Goal: Browse casually: Explore the website without a specific task or goal

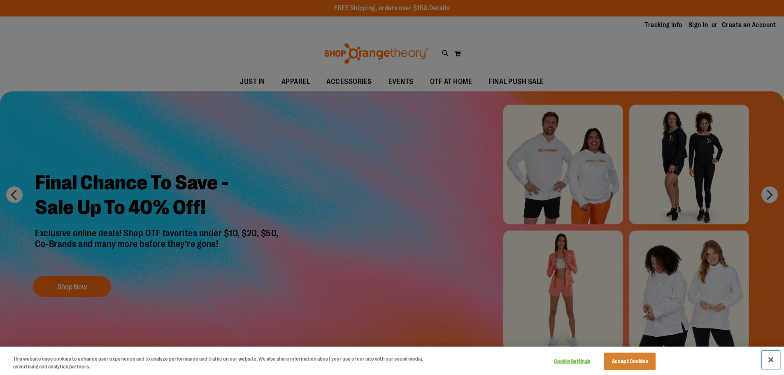
click at [771, 361] on button "Close" at bounding box center [771, 360] width 18 height 18
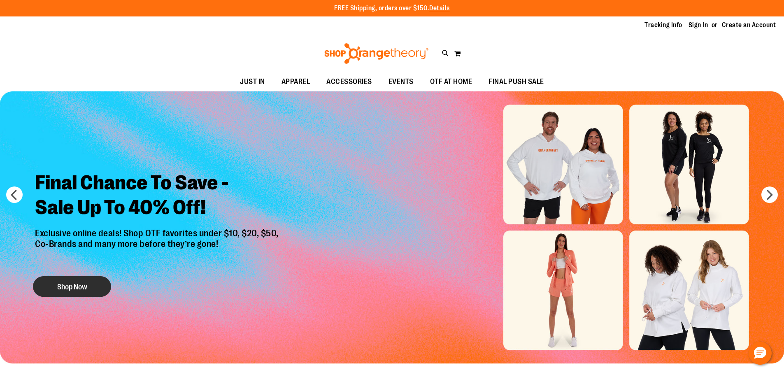
click at [77, 287] on button "Shop Now" at bounding box center [72, 286] width 78 height 21
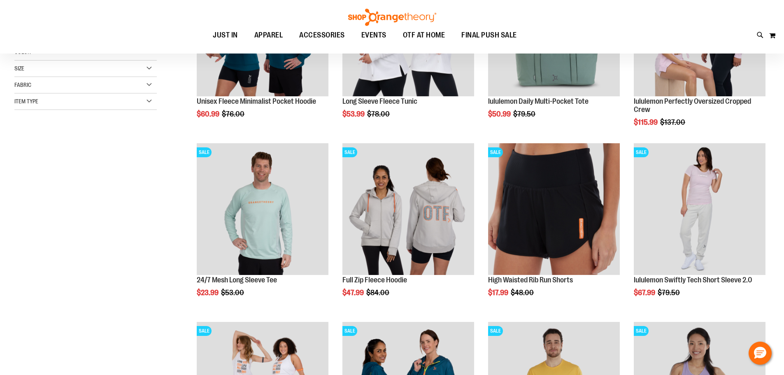
scroll to position [205, 0]
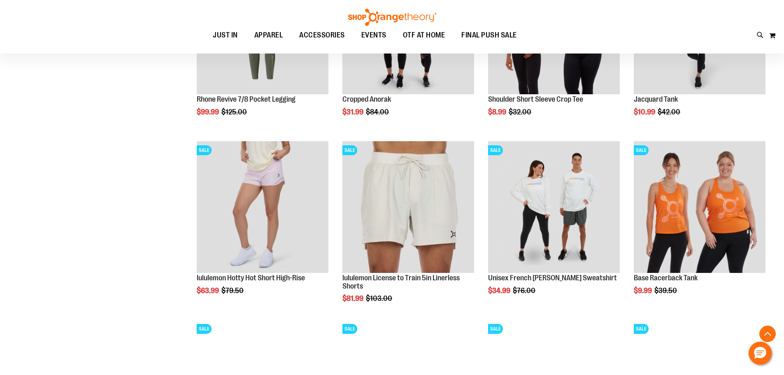
scroll to position [905, 0]
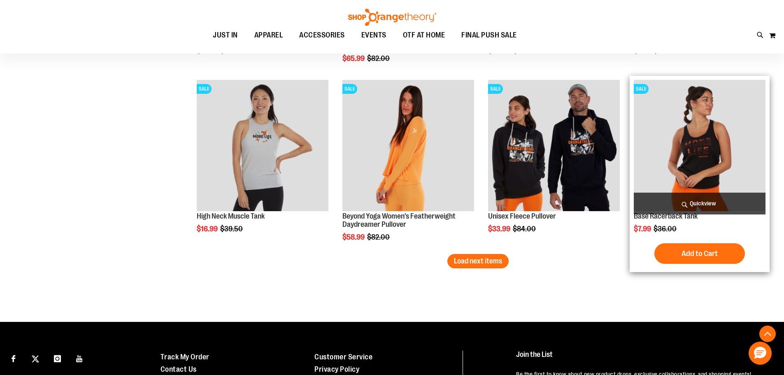
scroll to position [1564, 0]
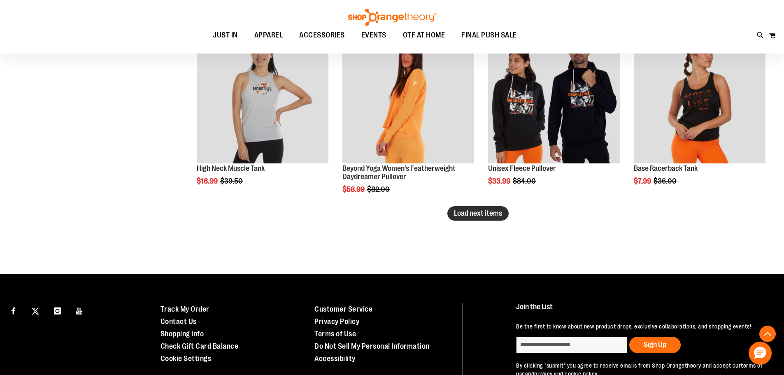
click at [486, 214] on span "Load next items" at bounding box center [478, 213] width 48 height 8
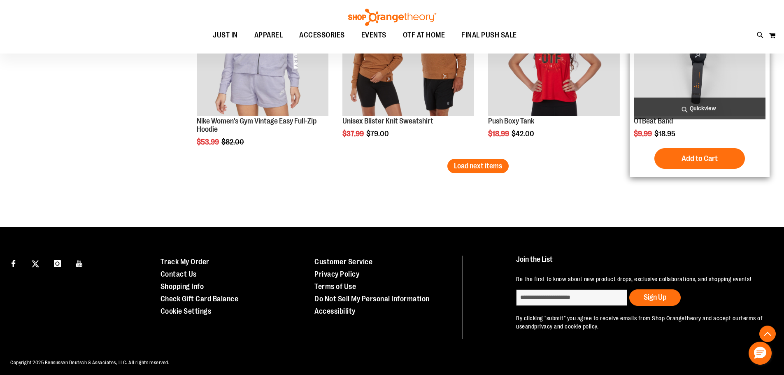
scroll to position [2153, 0]
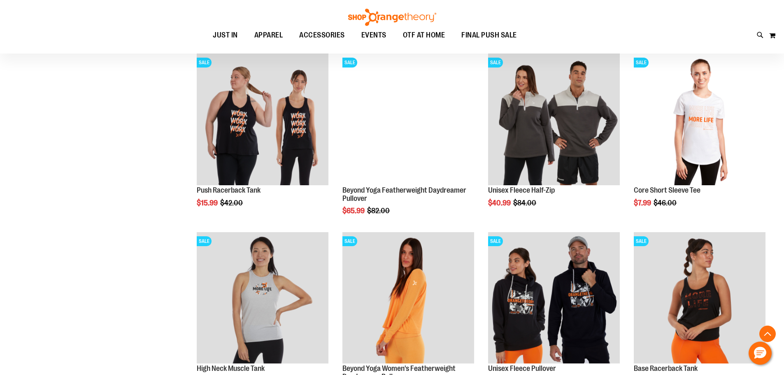
scroll to position [1288, 0]
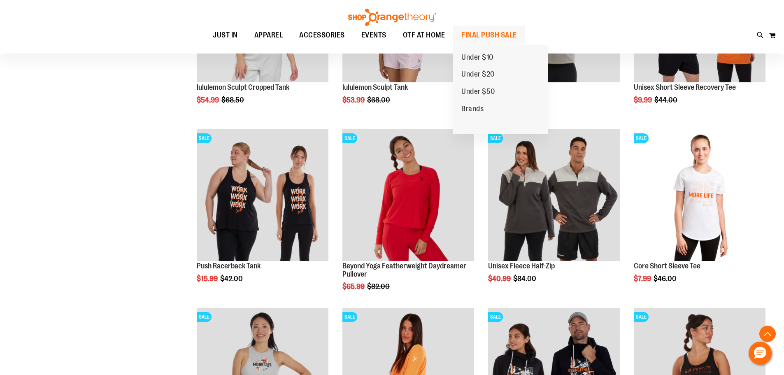
click at [480, 33] on span "FINAL PUSH SALE" at bounding box center [490, 35] width 56 height 19
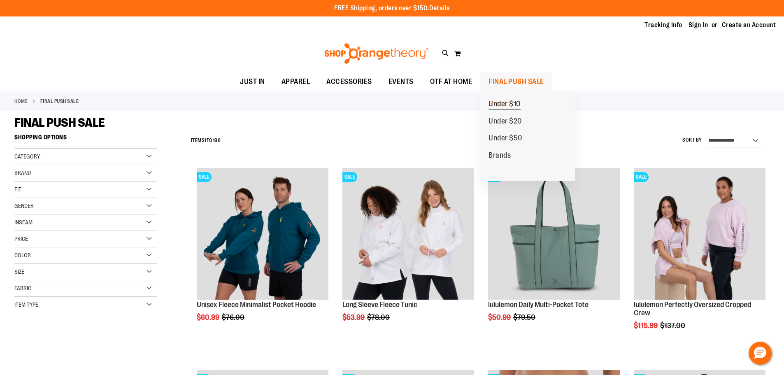
click at [520, 100] on span "Under $10" at bounding box center [505, 105] width 32 height 10
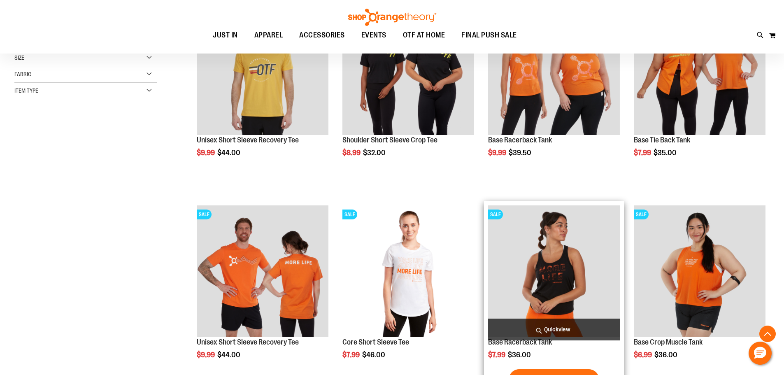
scroll to position [247, 0]
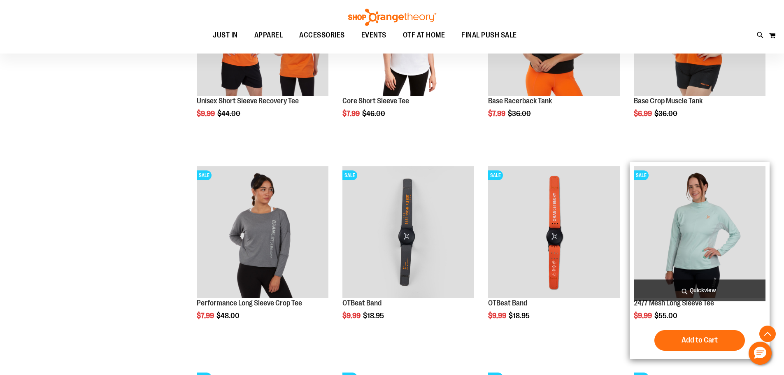
scroll to position [494, 0]
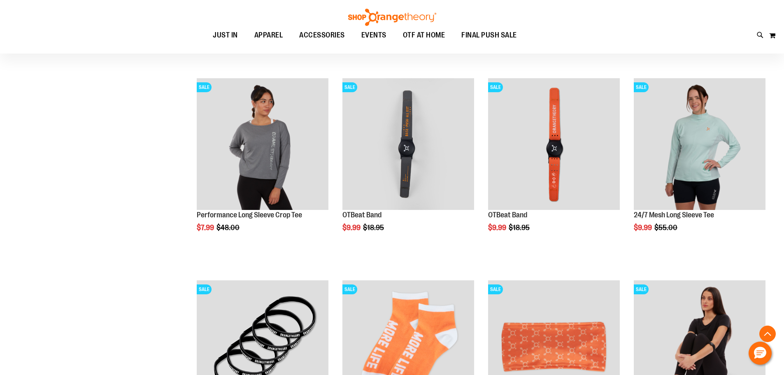
click at [727, 30] on div "Toggle Nav Search Popular Suggestions Advanced Search" at bounding box center [392, 27] width 784 height 54
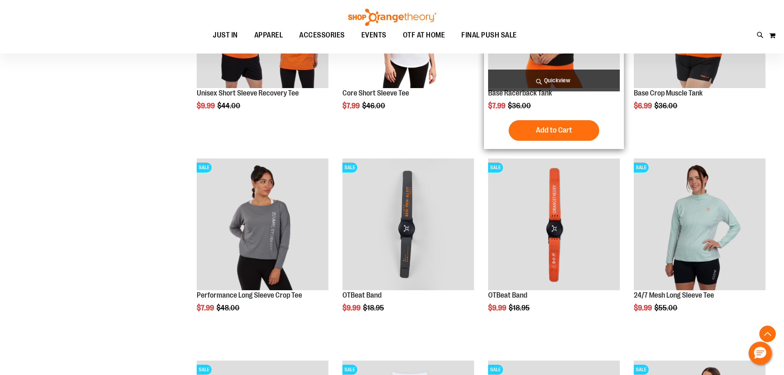
scroll to position [411, 0]
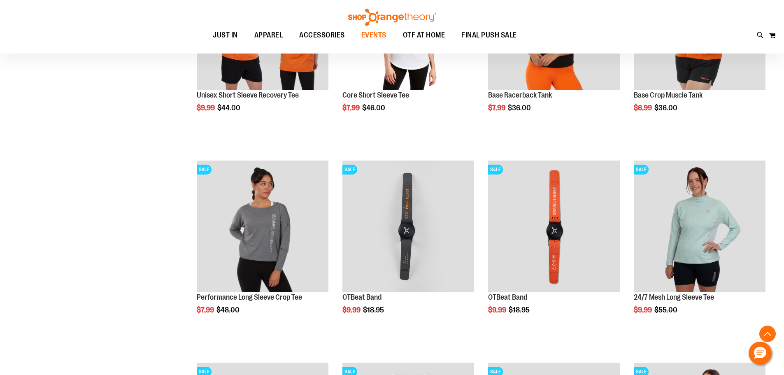
click at [380, 33] on span "EVENTS" at bounding box center [373, 35] width 25 height 19
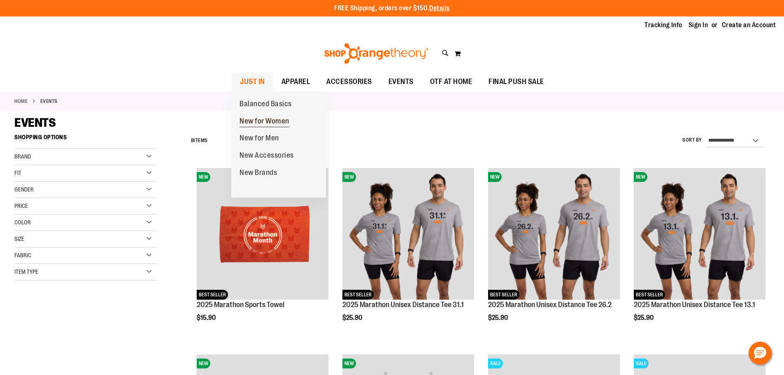
click at [255, 118] on span "New for Women" at bounding box center [265, 122] width 50 height 10
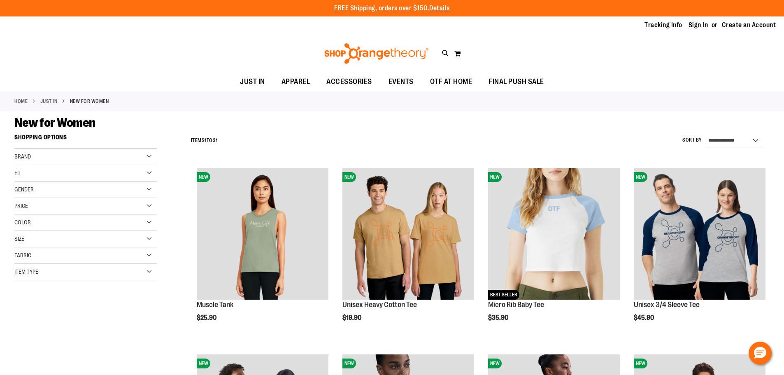
click at [23, 102] on link "Home" at bounding box center [20, 101] width 13 height 7
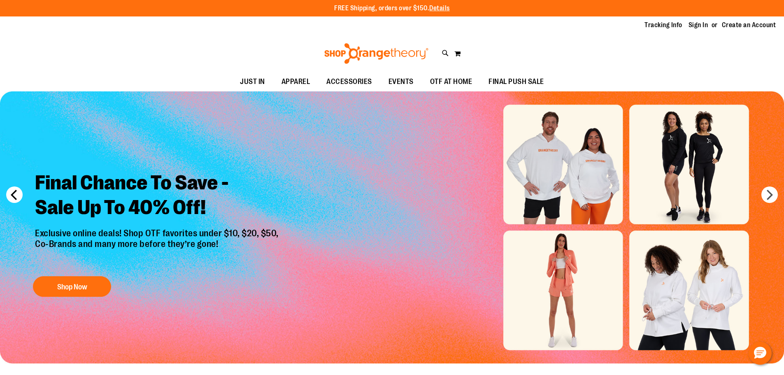
click at [17, 194] on button "prev" at bounding box center [14, 195] width 16 height 16
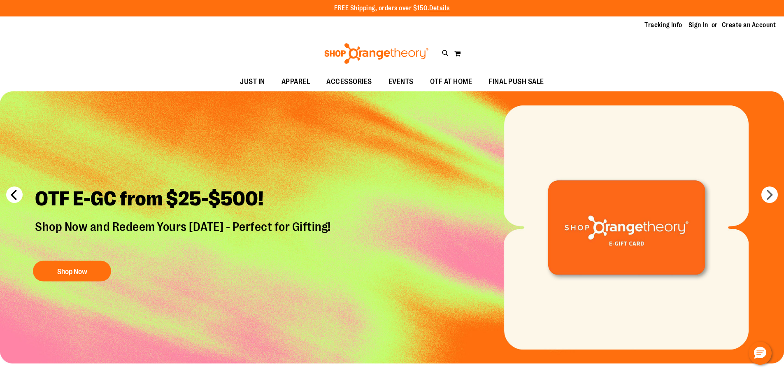
click at [10, 195] on button "prev" at bounding box center [14, 195] width 16 height 16
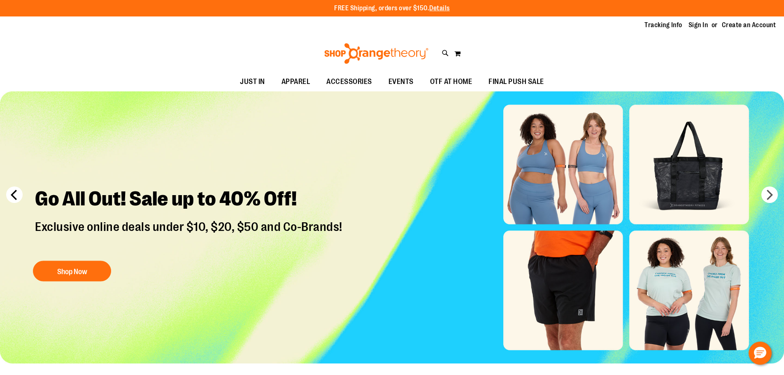
click at [10, 195] on button "prev" at bounding box center [14, 195] width 16 height 16
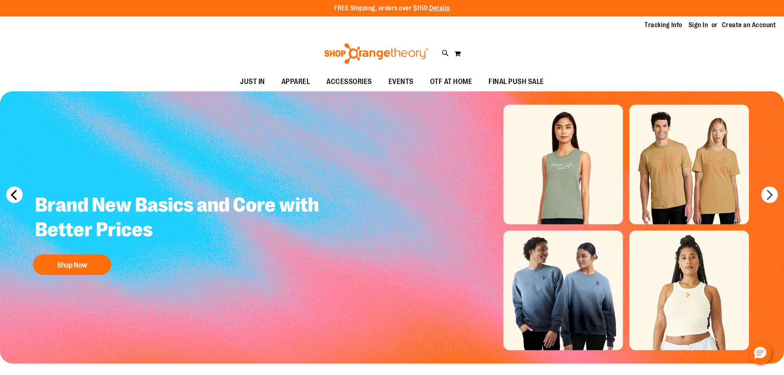
click at [10, 195] on button "prev" at bounding box center [14, 195] width 16 height 16
